Goal: Task Accomplishment & Management: Use online tool/utility

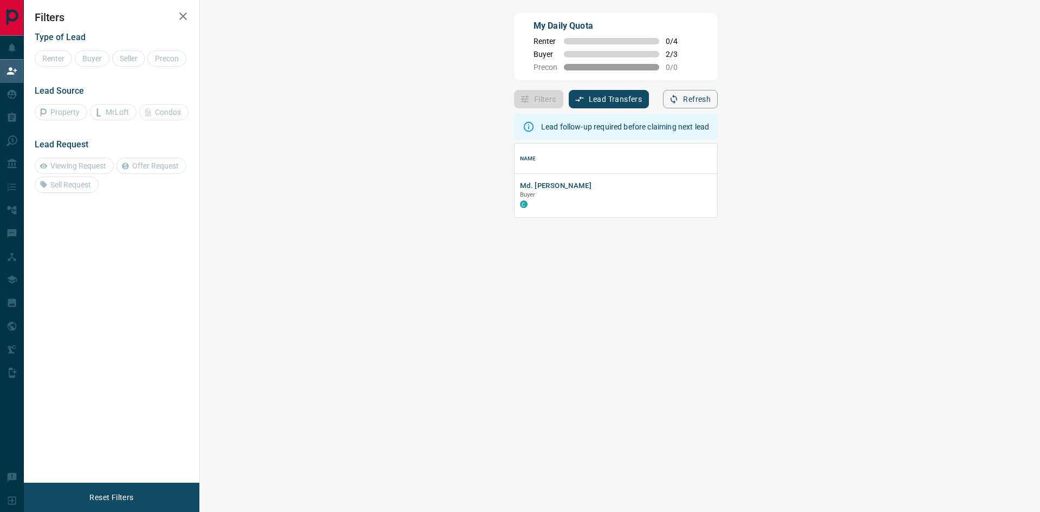
scroll to position [66, 809]
click at [520, 183] on button "Md. [PERSON_NAME]" at bounding box center [556, 186] width 72 height 10
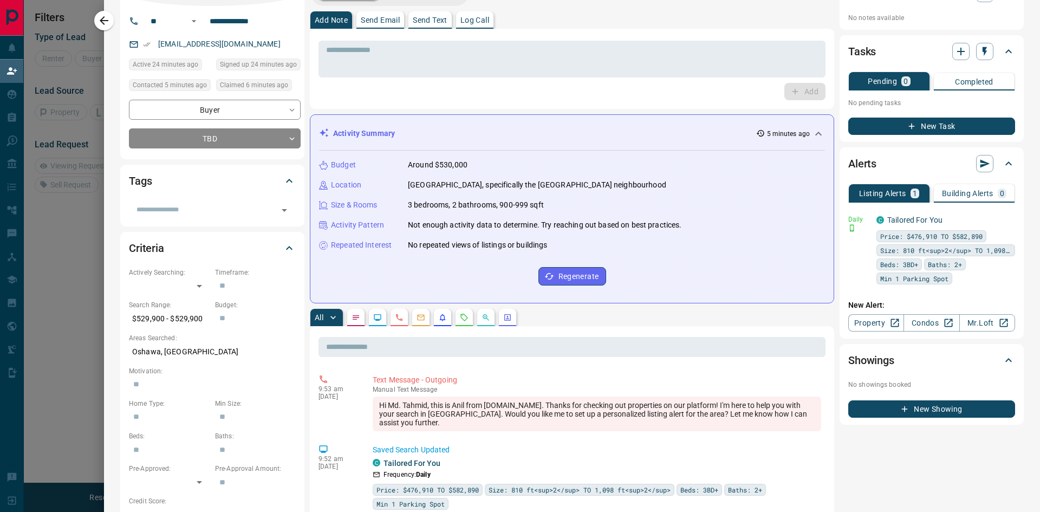
scroll to position [0, 0]
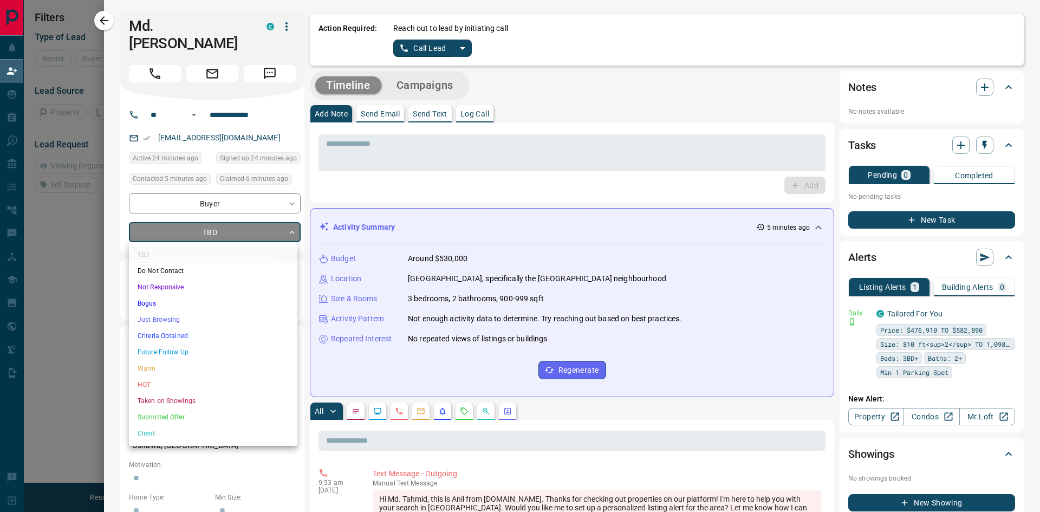
click at [290, 231] on body "**********" at bounding box center [520, 215] width 1040 height 431
click at [173, 353] on li "Future Follow Up" at bounding box center [213, 352] width 168 height 16
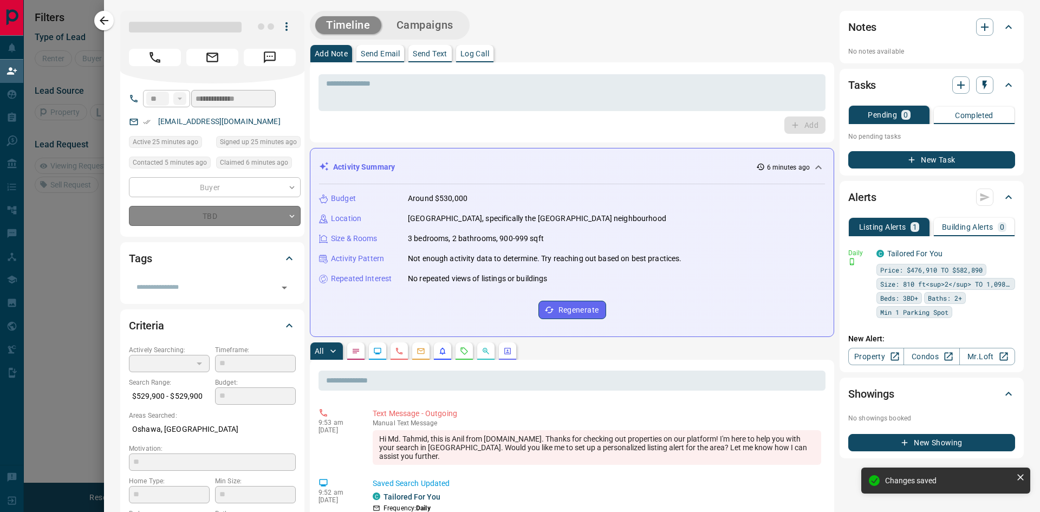
type input "*"
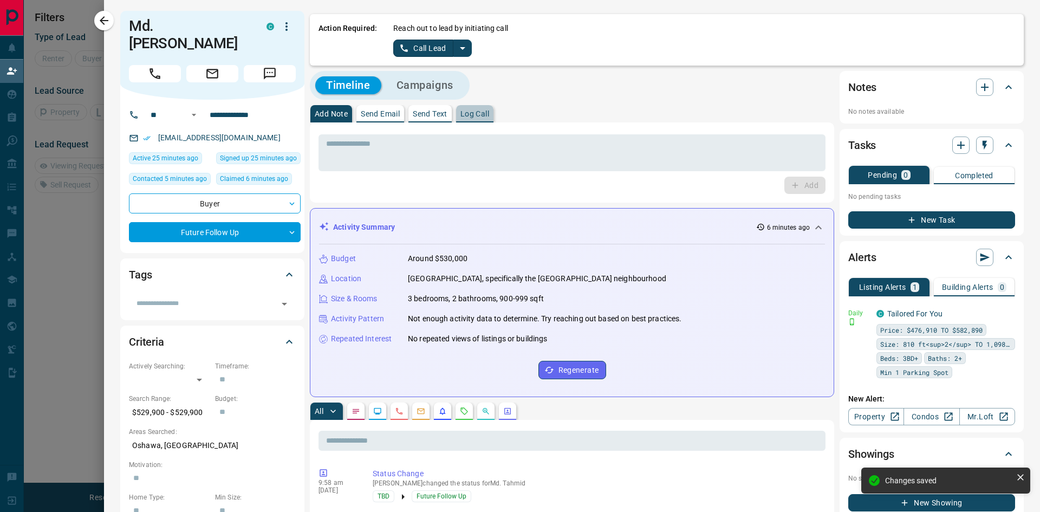
click at [484, 117] on p "Log Call" at bounding box center [474, 114] width 29 height 8
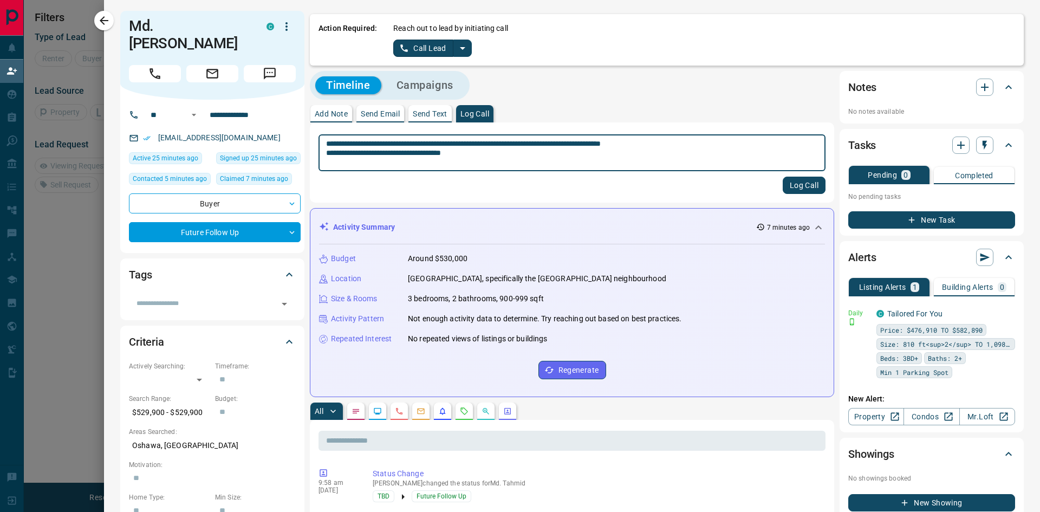
type textarea "**********"
click at [800, 185] on button "Log Call" at bounding box center [804, 185] width 43 height 17
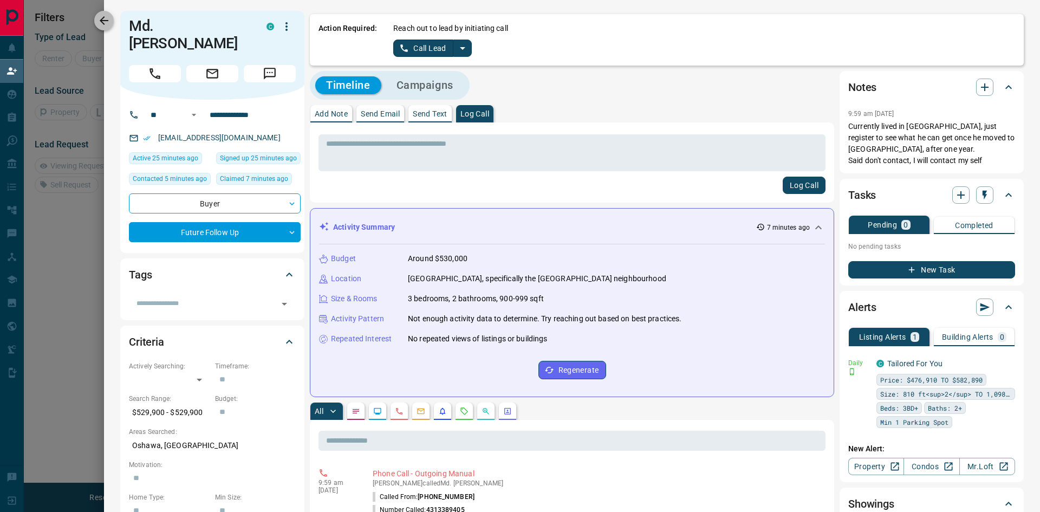
click at [102, 19] on icon "button" at bounding box center [104, 20] width 9 height 9
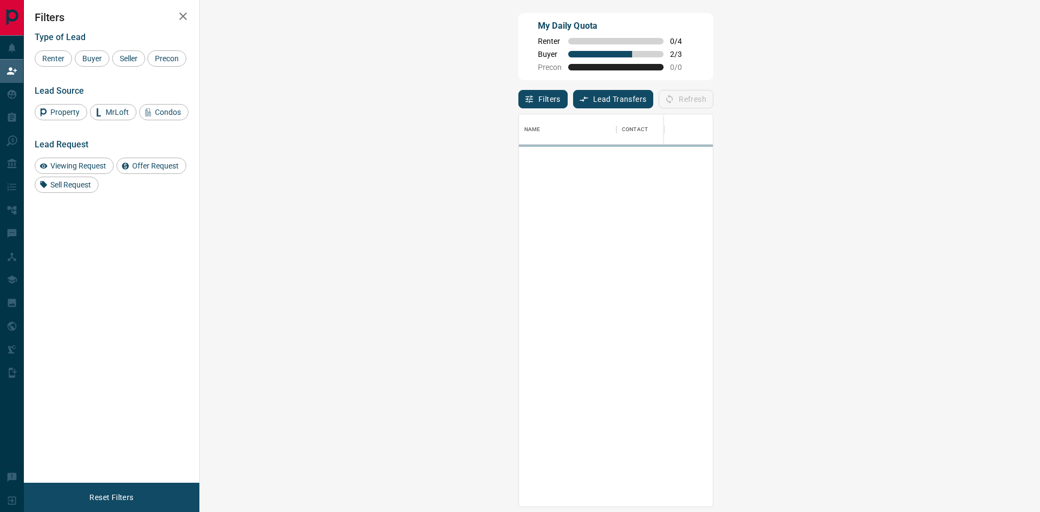
scroll to position [384, 809]
